Goal: Information Seeking & Learning: Check status

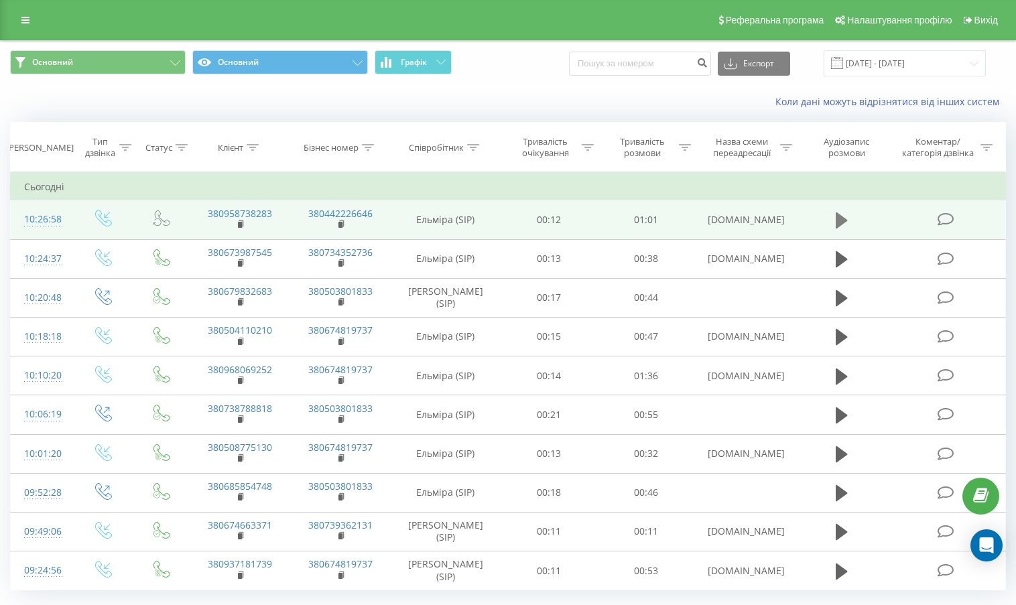
click at [846, 220] on icon at bounding box center [842, 220] width 12 height 16
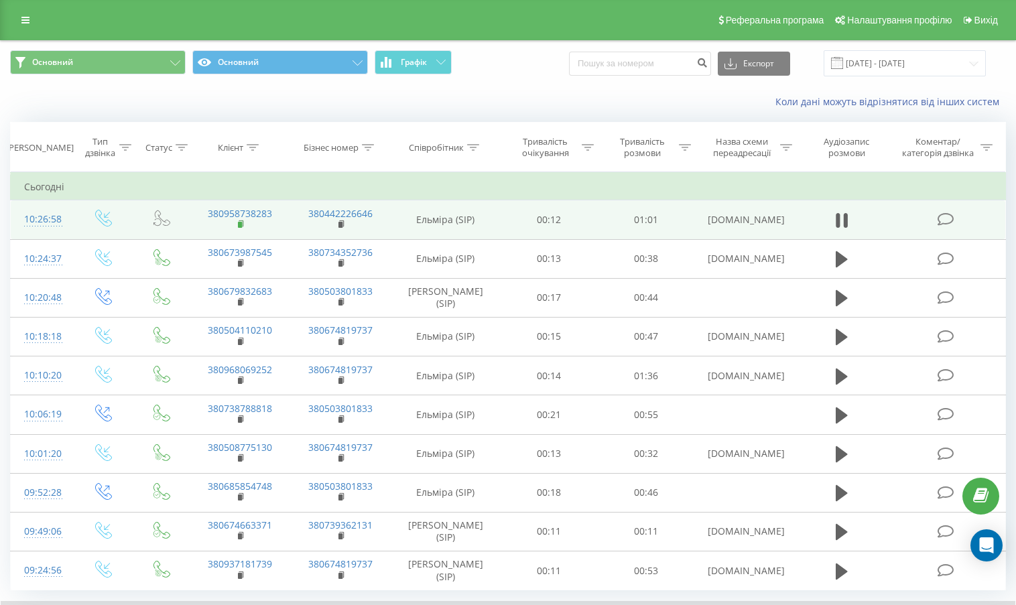
click at [242, 226] on rect at bounding box center [240, 225] width 4 height 6
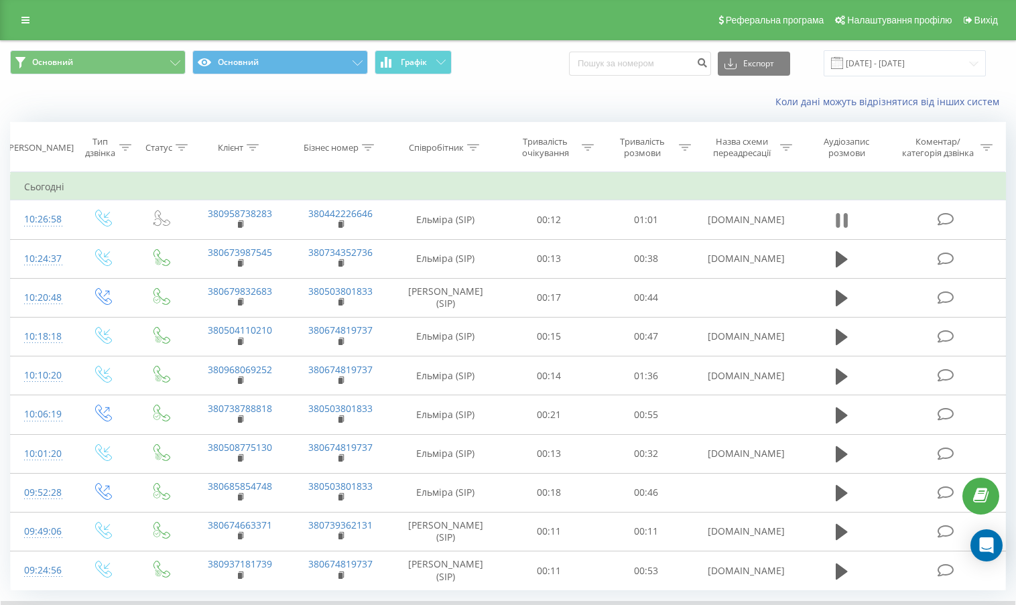
click at [838, 221] on icon at bounding box center [838, 220] width 4 height 15
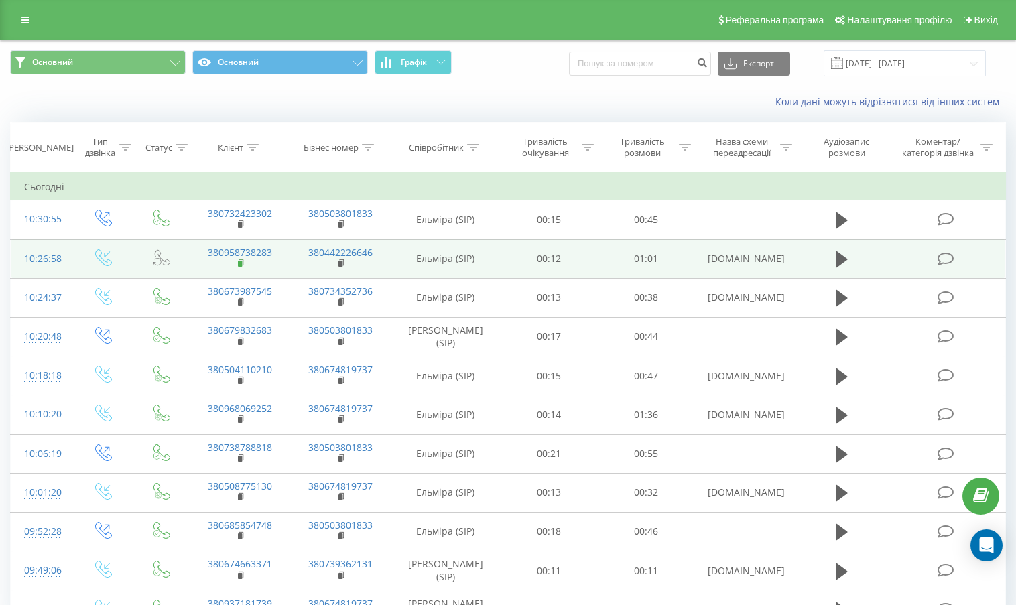
click at [243, 265] on icon at bounding box center [241, 263] width 7 height 9
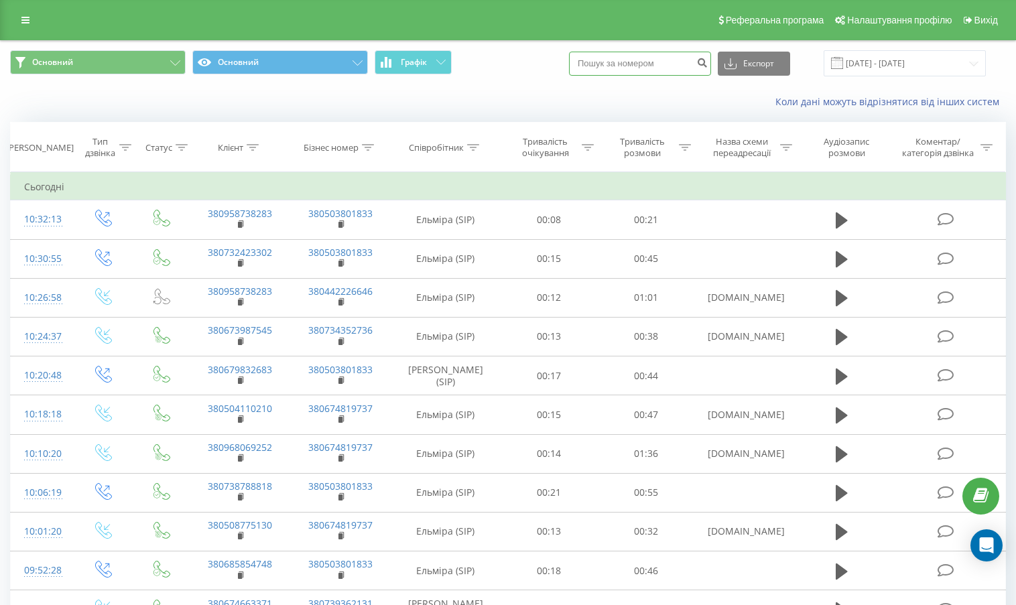
paste input "380503520663"
click at [592, 60] on input "380503520663" at bounding box center [640, 64] width 142 height 24
type input "380503520663"
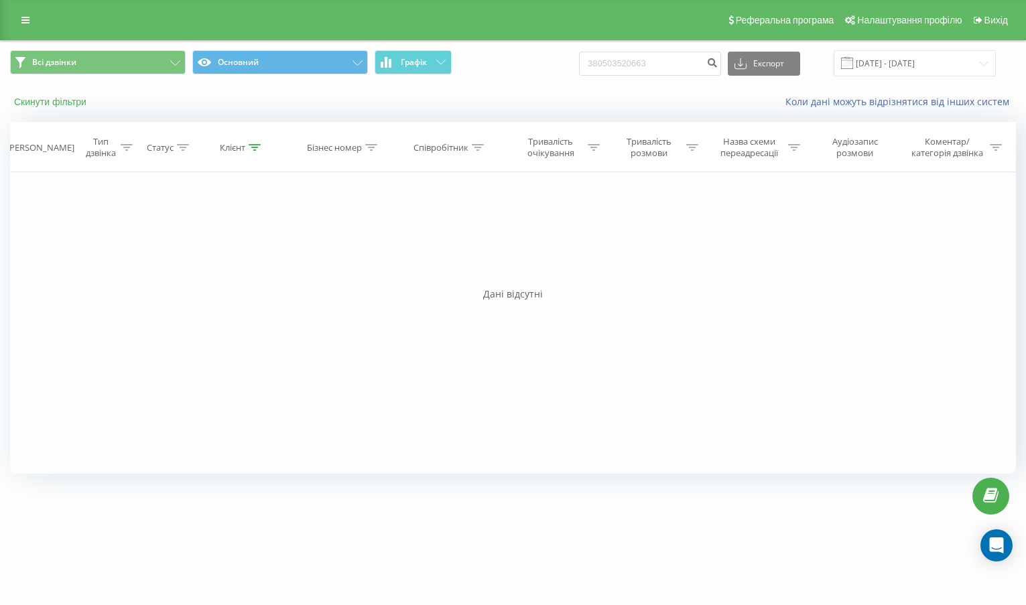
click at [47, 101] on button "Скинути фільтри" at bounding box center [51, 102] width 83 height 12
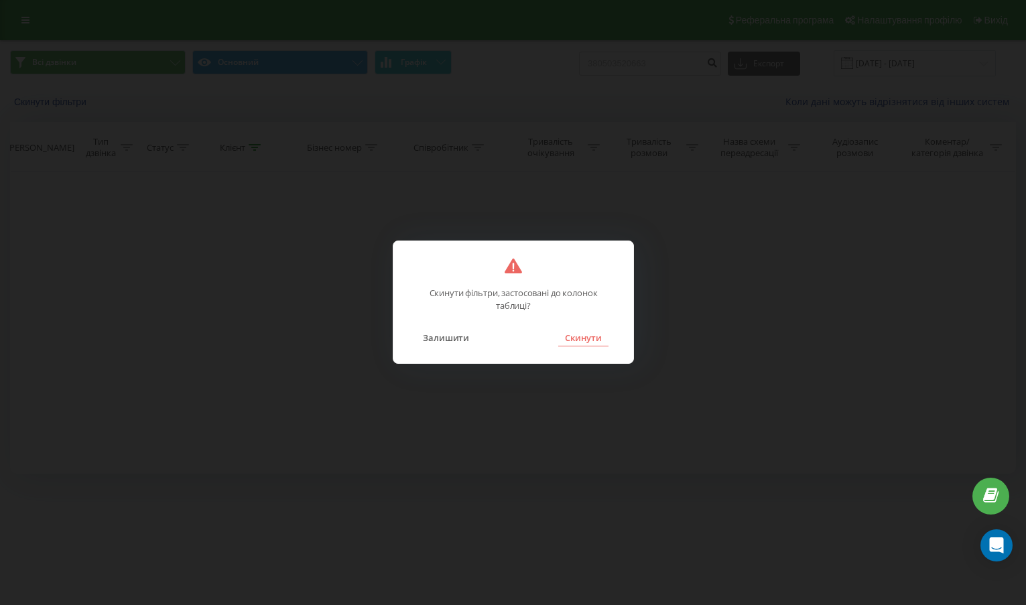
click at [593, 334] on button "Скинути" at bounding box center [583, 337] width 50 height 17
